Goal: Task Accomplishment & Management: Manage account settings

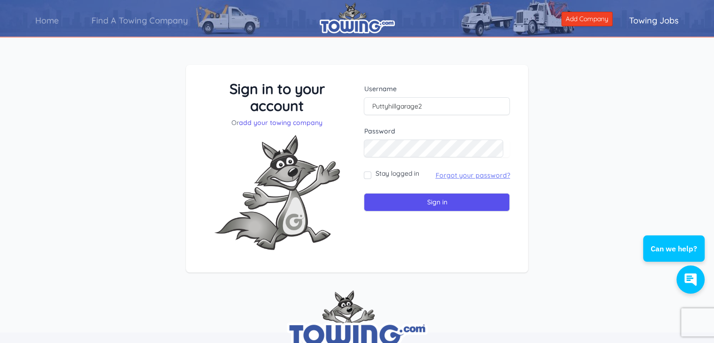
click at [447, 175] on link "Forgot your password?" at bounding box center [472, 175] width 75 height 8
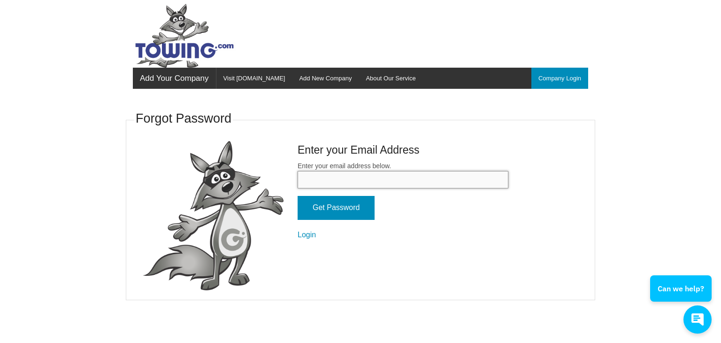
click at [336, 175] on input "Enter your email address below." at bounding box center [403, 179] width 211 height 17
type input "puttyhillgarage@comcast.net"
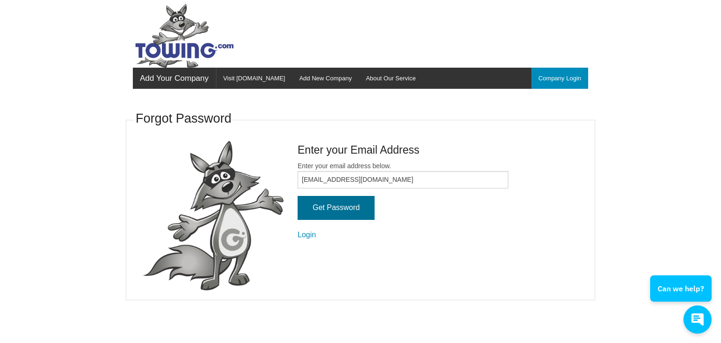
click at [335, 208] on input "Get Password" at bounding box center [336, 208] width 77 height 24
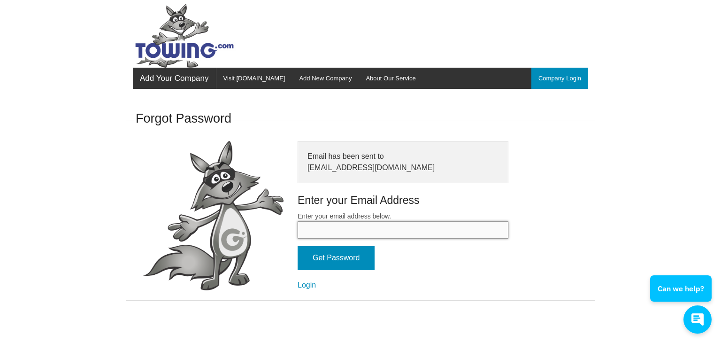
click at [329, 227] on input "Enter your email address below." at bounding box center [403, 229] width 211 height 17
type input "[EMAIL_ADDRESS][DOMAIN_NAME]"
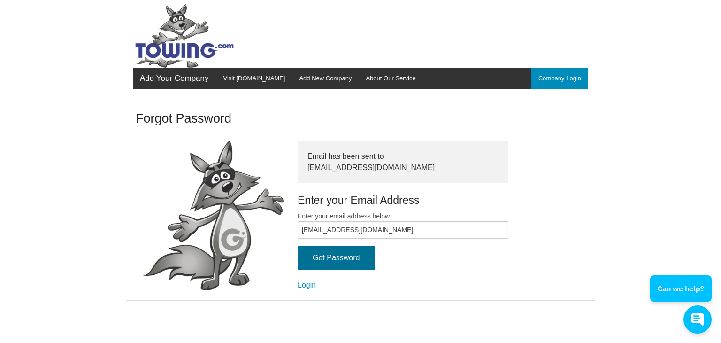
click at [321, 263] on input "Get Password" at bounding box center [336, 258] width 77 height 24
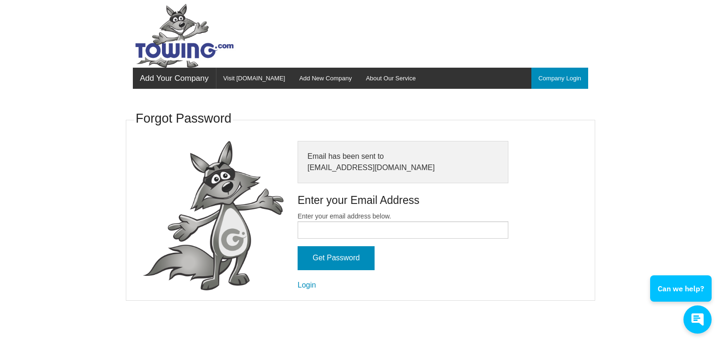
click at [250, 77] on link "Visit Towing.com" at bounding box center [254, 78] width 76 height 21
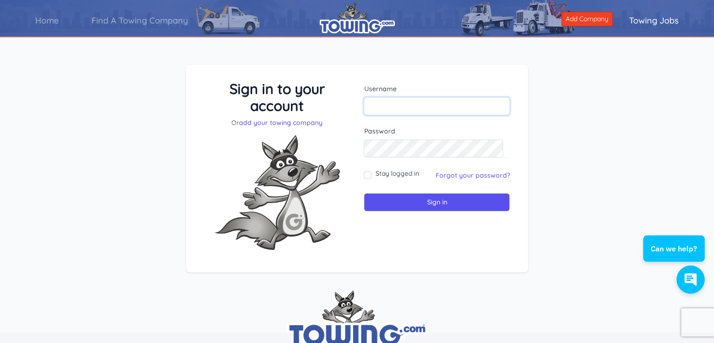
click at [438, 107] on input "text" at bounding box center [437, 106] width 146 height 18
type input "[EMAIL_ADDRESS][DOMAIN_NAME]"
click at [369, 175] on input "Stay logged in" at bounding box center [368, 175] width 8 height 8
checkbox input "true"
click at [371, 205] on input "Sign in" at bounding box center [437, 202] width 146 height 18
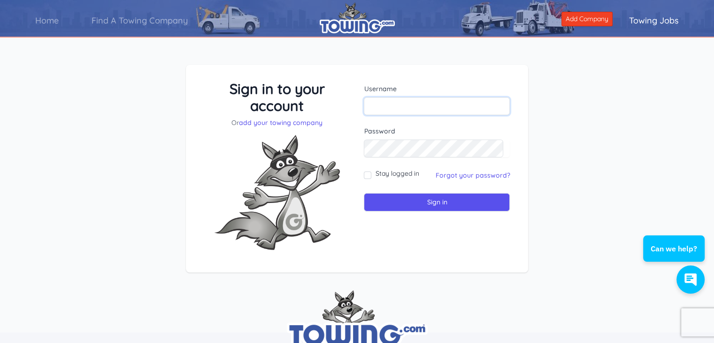
click at [393, 105] on input "text" at bounding box center [437, 106] width 146 height 18
type input "[EMAIL_ADDRESS][DOMAIN_NAME]"
